Goal: Transaction & Acquisition: Purchase product/service

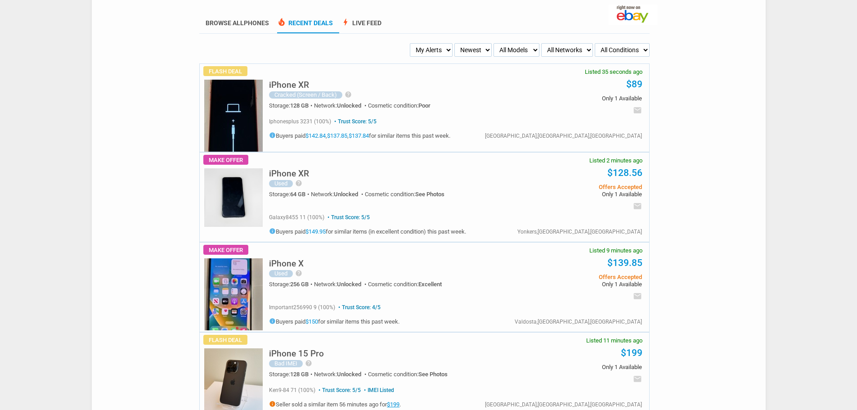
scroll to position [90, 0]
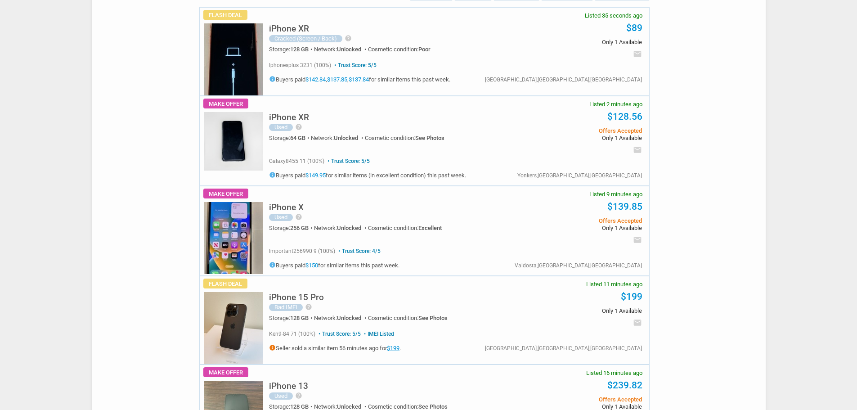
click at [231, 340] on img at bounding box center [233, 328] width 58 height 72
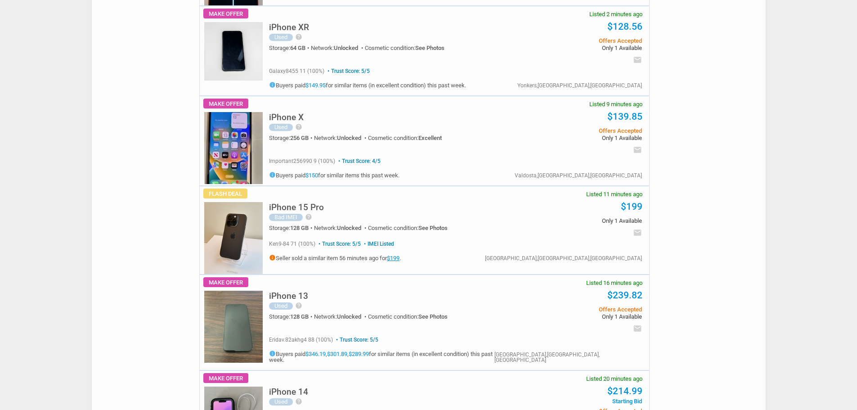
scroll to position [0, 0]
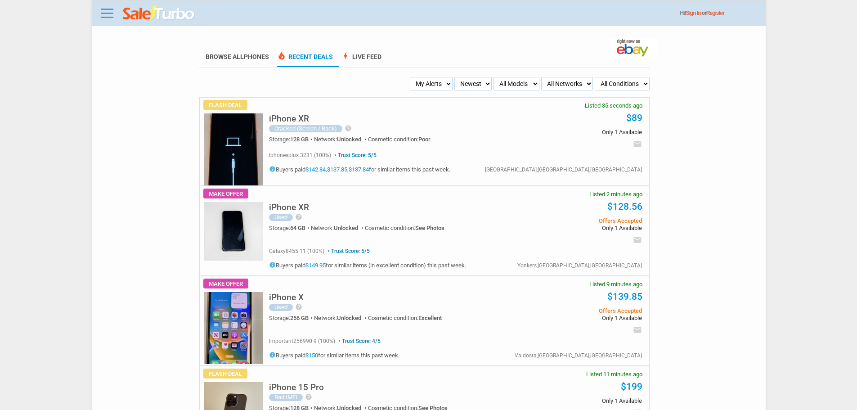
click at [445, 81] on select "My Alerts All Deals BIN Only w/ Offers Only" at bounding box center [431, 83] width 43 height 13
select select "flash_bin"
click at [412, 77] on select "My Alerts All Deals BIN Only w/ Offers Only" at bounding box center [431, 83] width 43 height 13
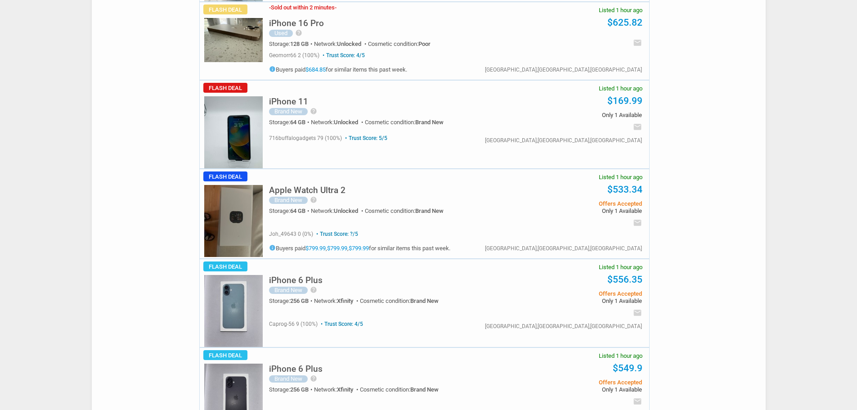
scroll to position [1169, 0]
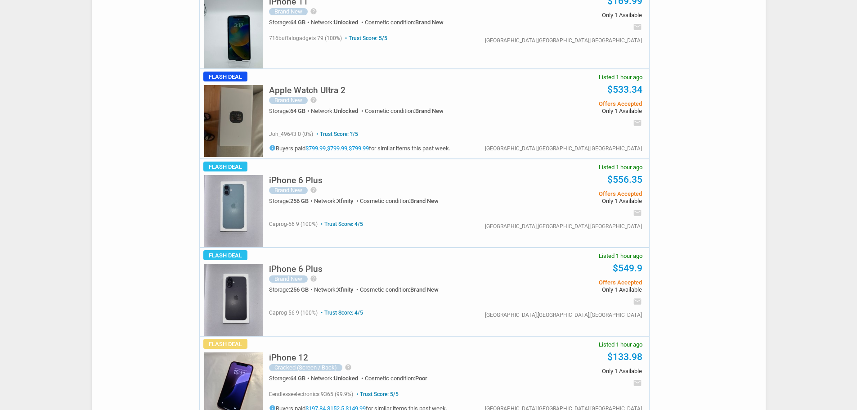
click at [227, 218] on img at bounding box center [233, 211] width 58 height 72
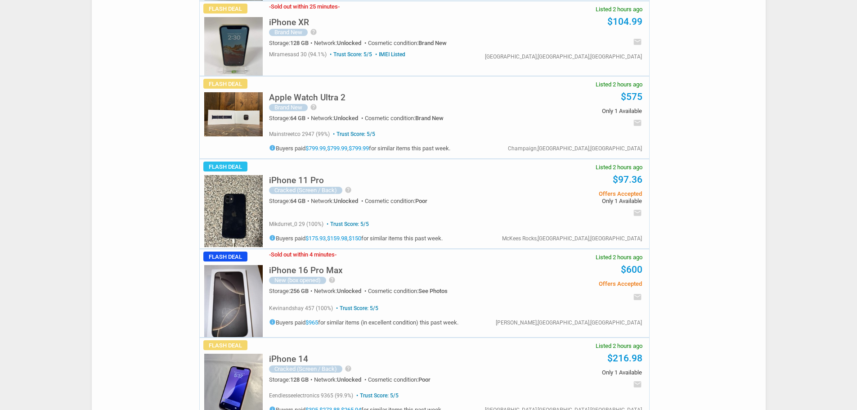
scroll to position [1844, 0]
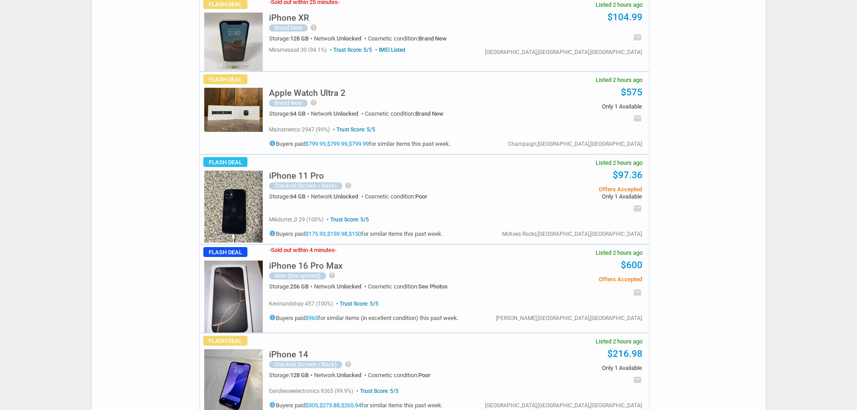
click at [346, 266] on div "iPhone 16 Pro Max New (box opened) help I bought this hoping to upgrade but it’…" at bounding box center [387, 274] width 237 height 41
click at [330, 265] on h5 "iPhone 16 Pro Max" at bounding box center [306, 265] width 74 height 9
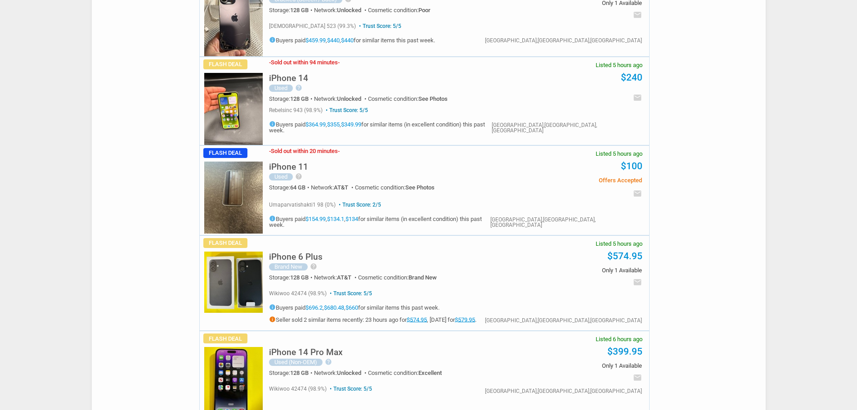
scroll to position [4093, 0]
